Goal: Task Accomplishment & Management: Use online tool/utility

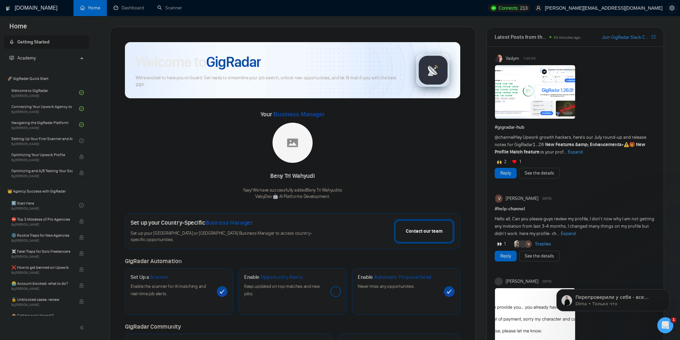
click at [665, 326] on icon "Открыть службу сообщений Intercom" at bounding box center [665, 325] width 11 height 11
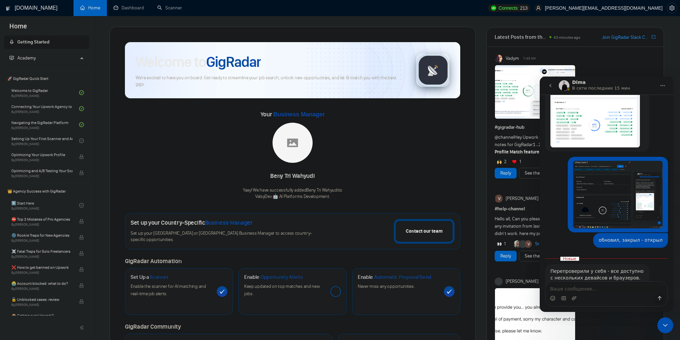
scroll to position [737, 0]
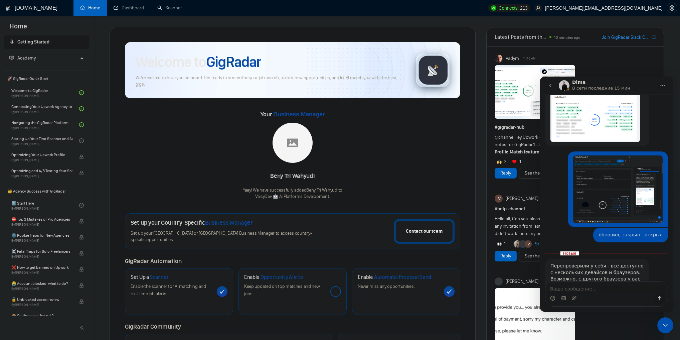
click at [561, 262] on div "Перепроверили у себя - все доступно с нескольких девайсов и браузеров. Возможно…" at bounding box center [597, 281] width 94 height 39
drag, startPoint x: 561, startPoint y: 226, endPoint x: 610, endPoint y: 232, distance: 50.1
click at [610, 262] on div "Перепроверили у себя - все доступно с нескольких девайсов и браузеров. Возможно…" at bounding box center [597, 281] width 94 height 39
click at [566, 262] on div "Перепроверили у себя - все доступно с нескольких девайсов и браузеров. Возможно…" at bounding box center [597, 281] width 94 height 39
drag, startPoint x: 566, startPoint y: 236, endPoint x: 580, endPoint y: 257, distance: 24.8
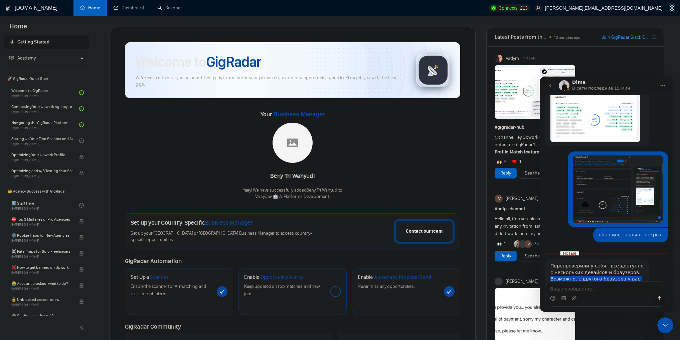
click at [580, 262] on div "Перепроверили у себя - все доступно с нескольких девайсов и браузеров. Возможно…" at bounding box center [597, 281] width 94 height 39
drag, startPoint x: 580, startPoint y: 257, endPoint x: 556, endPoint y: 225, distance: 40.1
click at [556, 262] on div "Перепроверили у себя - все доступно с нескольких девайсов и браузеров. Возможно…" at bounding box center [597, 281] width 94 height 39
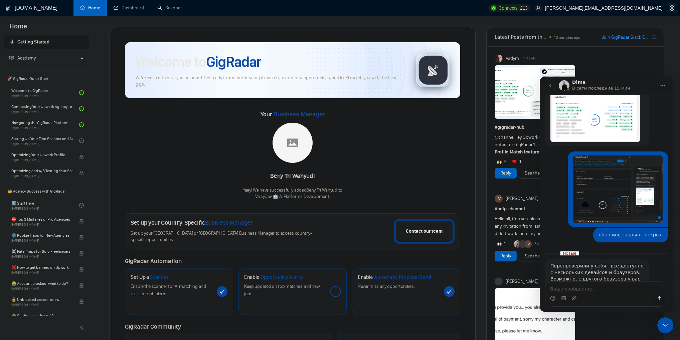
click at [667, 323] on icon "Закрыть службу сообщений Intercom" at bounding box center [665, 325] width 8 height 8
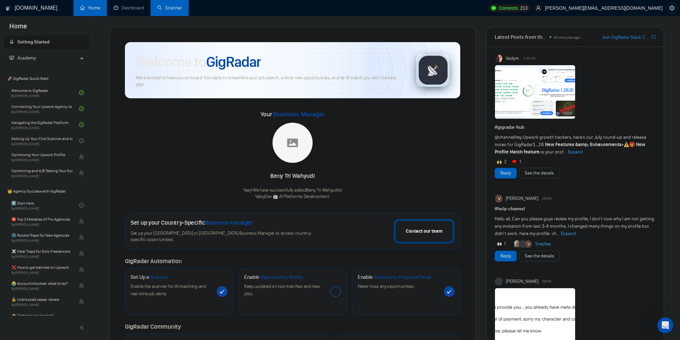
click at [160, 9] on link "Scanner" at bounding box center [169, 8] width 25 height 6
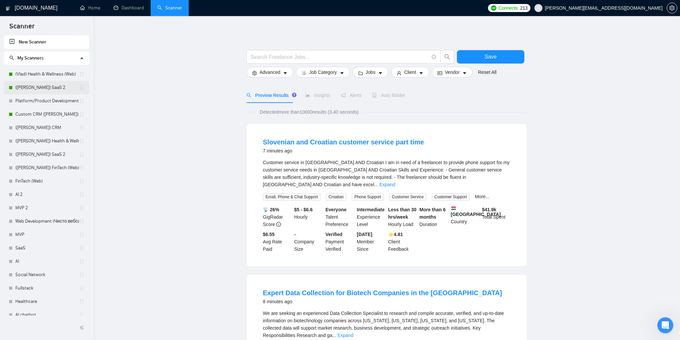
click at [44, 88] on link "([PERSON_NAME]) SaaS 2" at bounding box center [47, 87] width 64 height 13
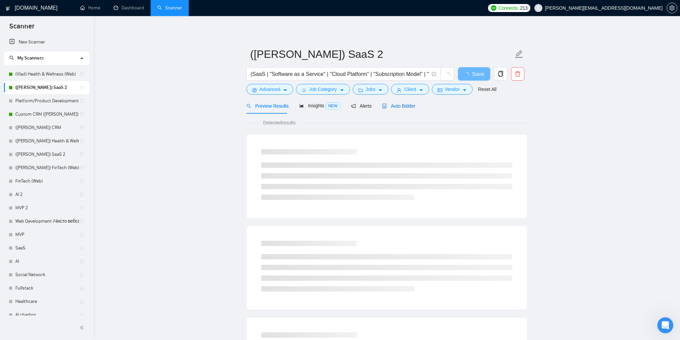
click at [394, 105] on span "Auto Bidder" at bounding box center [398, 105] width 33 height 5
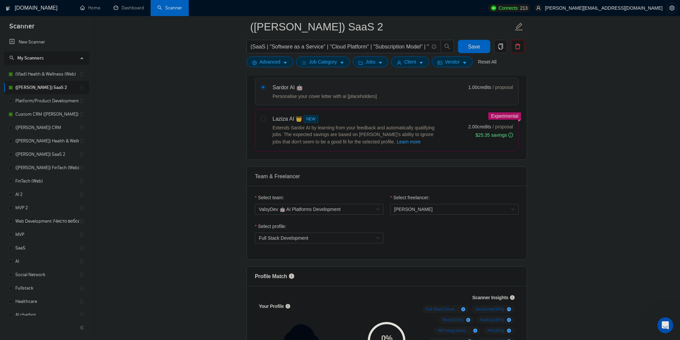
scroll to position [347, 0]
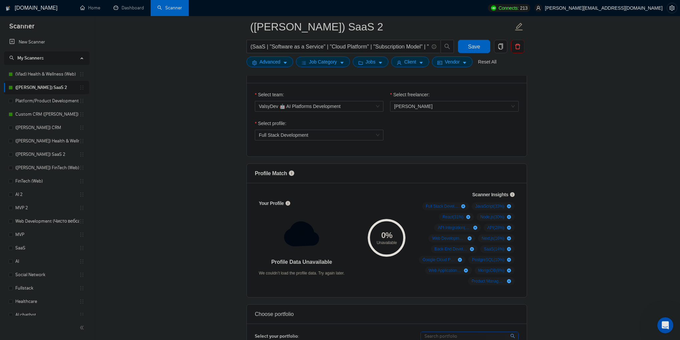
click at [258, 172] on span "Profile Match" at bounding box center [271, 173] width 32 height 6
drag, startPoint x: 258, startPoint y: 172, endPoint x: 285, endPoint y: 174, distance: 27.4
click at [285, 174] on span "Profile Match" at bounding box center [271, 173] width 32 height 6
click at [282, 174] on span "Profile Match" at bounding box center [271, 173] width 32 height 6
drag, startPoint x: 282, startPoint y: 174, endPoint x: 255, endPoint y: 174, distance: 27.4
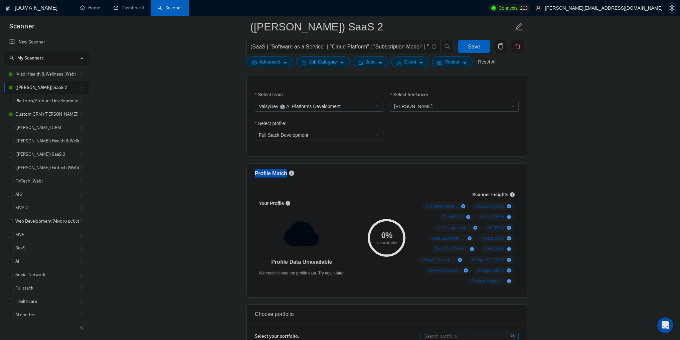
click at [255, 174] on span "Profile Match" at bounding box center [271, 173] width 32 height 6
drag, startPoint x: 255, startPoint y: 174, endPoint x: 279, endPoint y: 174, distance: 24.0
click at [279, 174] on span "Profile Match" at bounding box center [271, 173] width 32 height 6
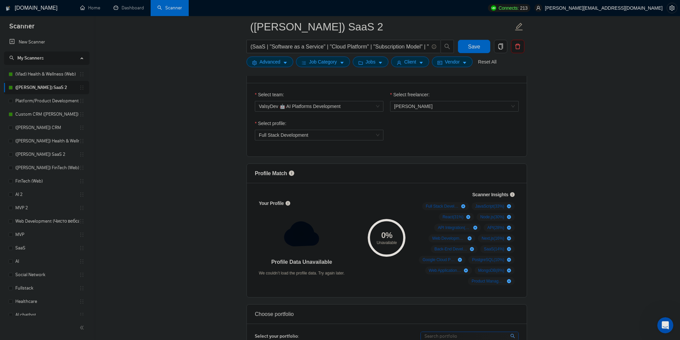
click at [38, 70] on link "(Vlad) Health & Wellness (Web)" at bounding box center [47, 73] width 64 height 13
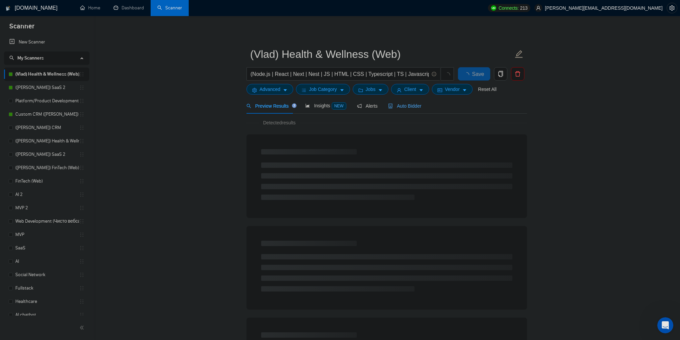
click at [415, 108] on span "Auto Bidder" at bounding box center [404, 105] width 33 height 5
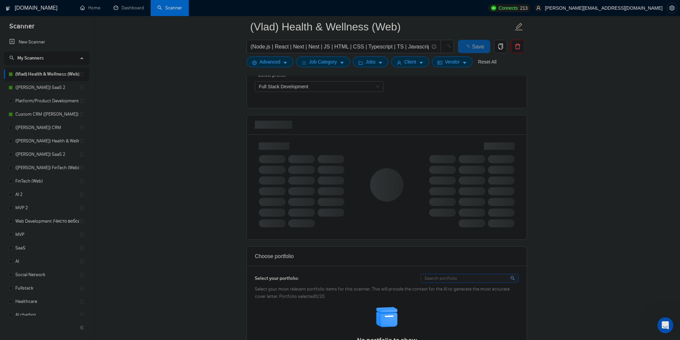
scroll to position [401, 0]
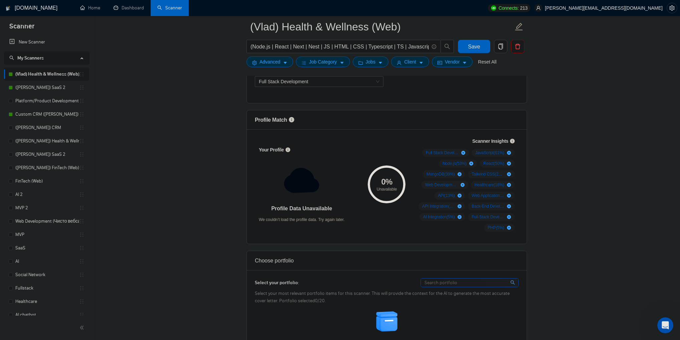
click at [660, 330] on div "Открыть службу сообщений Intercom" at bounding box center [665, 325] width 22 height 22
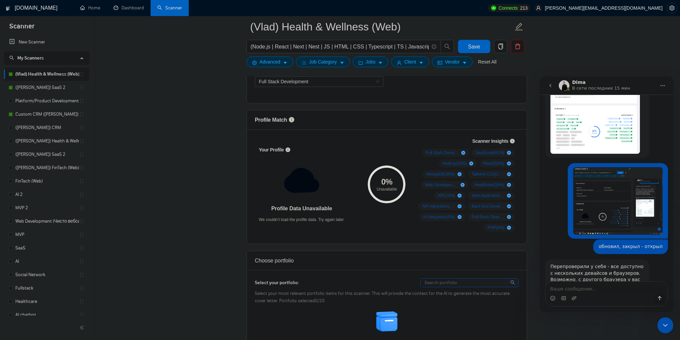
scroll to position [726, 0]
click at [571, 263] on div "Перепроверили у себя - все доступно с нескольких девайсов и браузеров. Возможно…" at bounding box center [597, 282] width 94 height 39
drag, startPoint x: 571, startPoint y: 256, endPoint x: 613, endPoint y: 255, distance: 41.8
click at [613, 263] on div "Перепроверили у себя - все доступно с нескольких девайсов и браузеров. Возможно…" at bounding box center [597, 282] width 94 height 39
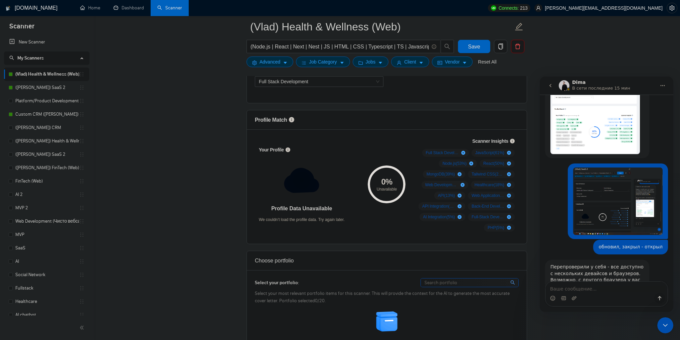
drag, startPoint x: 613, startPoint y: 255, endPoint x: 576, endPoint y: 250, distance: 37.3
click at [576, 263] on div "Перепроверили у себя - все доступно с нескольких девайсов и браузеров. Возможно…" at bounding box center [597, 282] width 94 height 39
drag, startPoint x: 576, startPoint y: 250, endPoint x: 613, endPoint y: 253, distance: 37.1
click at [613, 263] on div "Перепроверили у себя - все доступно с нескольких девайсов и браузеров. Возможно…" at bounding box center [597, 282] width 94 height 39
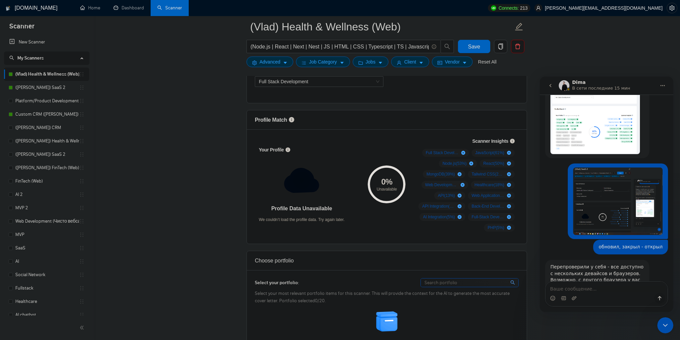
click at [613, 263] on div "Перепроверили у себя - все доступно с нескольких девайсов и браузеров. Возможно…" at bounding box center [597, 282] width 94 height 39
drag, startPoint x: 613, startPoint y: 253, endPoint x: 566, endPoint y: 240, distance: 48.8
click at [566, 263] on div "Перепроверили у себя - все доступно с нескольких девайсов и браузеров. Возможно…" at bounding box center [597, 282] width 94 height 39
drag, startPoint x: 566, startPoint y: 240, endPoint x: 617, endPoint y: 254, distance: 52.9
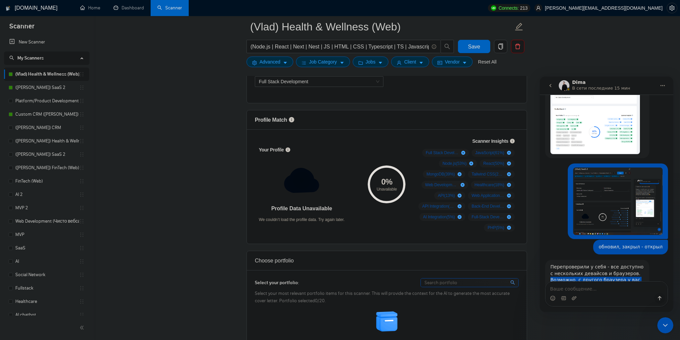
click at [617, 263] on div "Перепроверили у себя - все доступно с нескольких девайсов и браузеров. Возможно…" at bounding box center [597, 282] width 94 height 39
drag, startPoint x: 617, startPoint y: 254, endPoint x: 562, endPoint y: 233, distance: 58.2
click at [562, 263] on div "Перепроверили у себя - все доступно с нескольких девайсов и браузеров. Возможно…" at bounding box center [597, 282] width 94 height 39
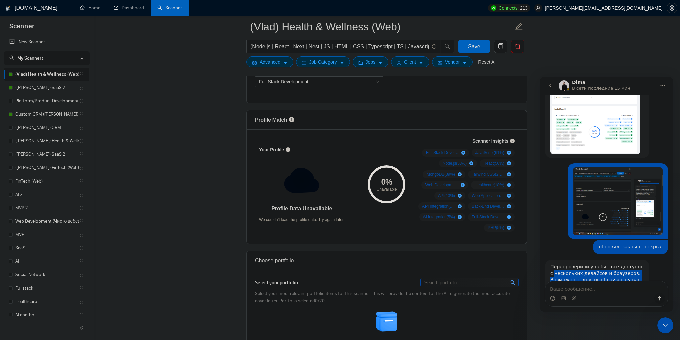
drag, startPoint x: 562, startPoint y: 233, endPoint x: 608, endPoint y: 251, distance: 48.9
click at [608, 263] on div "Перепроверили у себя - все доступно с нескольких девайсов и браузеров. Возможно…" at bounding box center [597, 282] width 94 height 39
click at [661, 322] on icon "Закрыть службу сообщений Intercom" at bounding box center [665, 325] width 8 height 8
